Goal: Entertainment & Leisure: Consume media (video, audio)

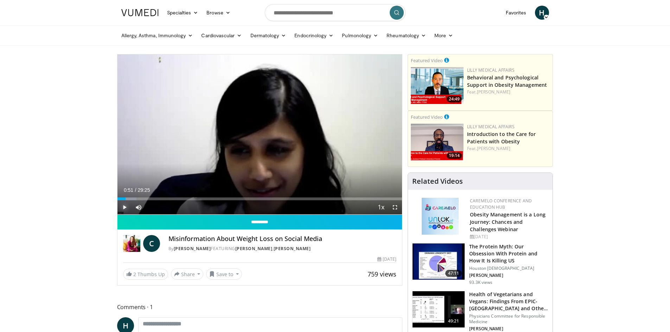
click at [124, 205] on span "Video Player" at bounding box center [124, 207] width 14 height 14
click at [127, 198] on div "Progress Bar" at bounding box center [129, 199] width 16 height 3
click at [134, 199] on div "Progress Bar" at bounding box center [129, 199] width 16 height 3
click at [148, 198] on div "Loaded : 0.00% 03:09 03:07" at bounding box center [259, 199] width 285 height 3
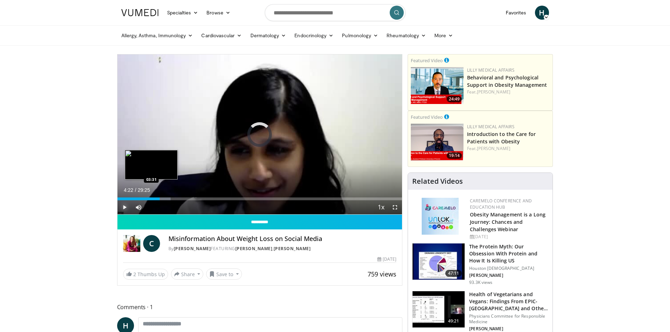
click at [151, 198] on div "04:22" at bounding box center [138, 199] width 42 height 3
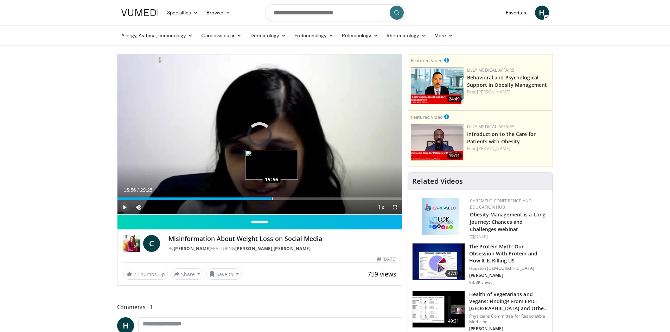
click at [271, 198] on div "Loaded : 38.45% 15:56 15:56" at bounding box center [259, 199] width 285 height 3
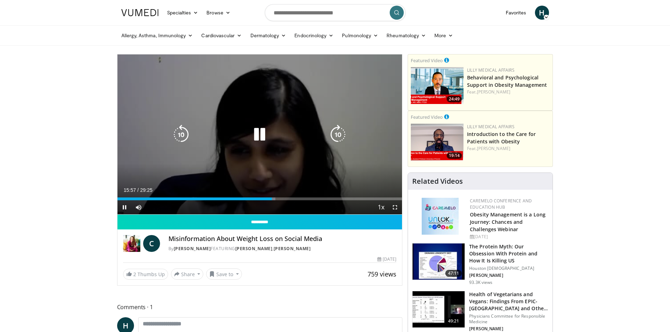
click at [257, 139] on icon "Video Player" at bounding box center [260, 135] width 20 height 20
